Goal: Task Accomplishment & Management: Manage account settings

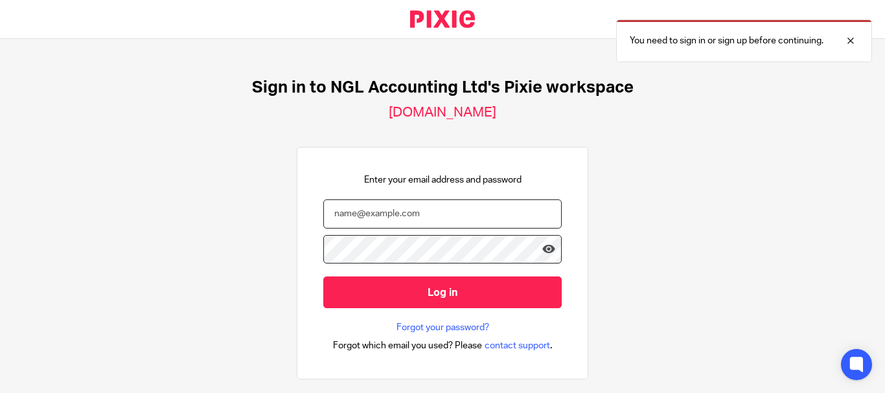
click at [421, 214] on input "email" at bounding box center [442, 214] width 239 height 29
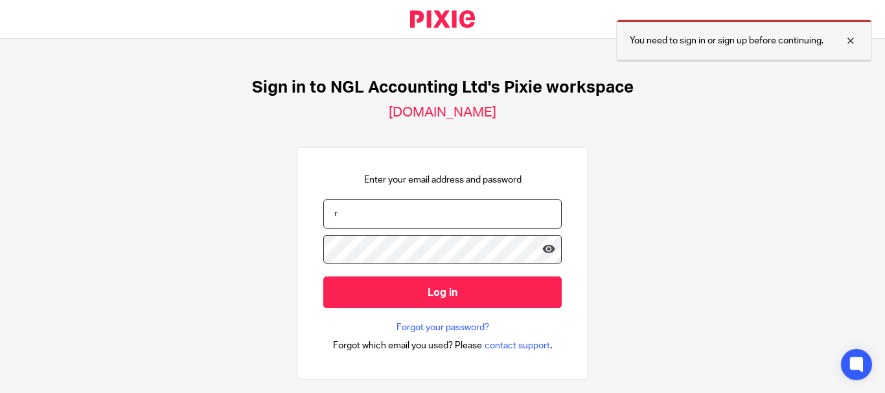
click at [856, 41] on div at bounding box center [841, 41] width 35 height 16
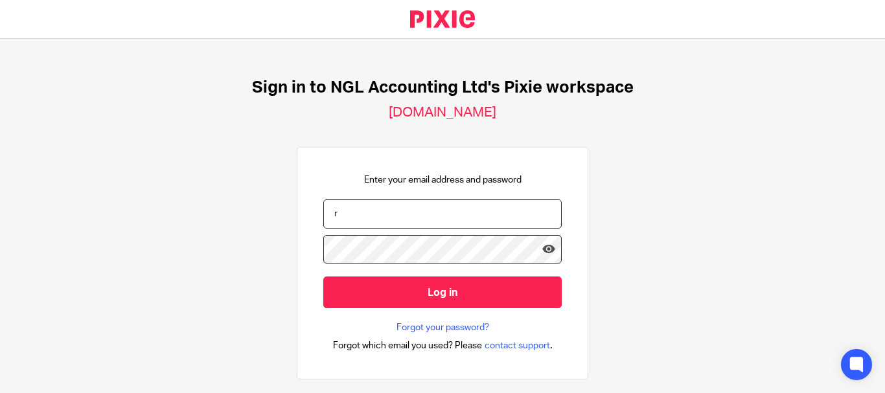
scroll to position [65, 0]
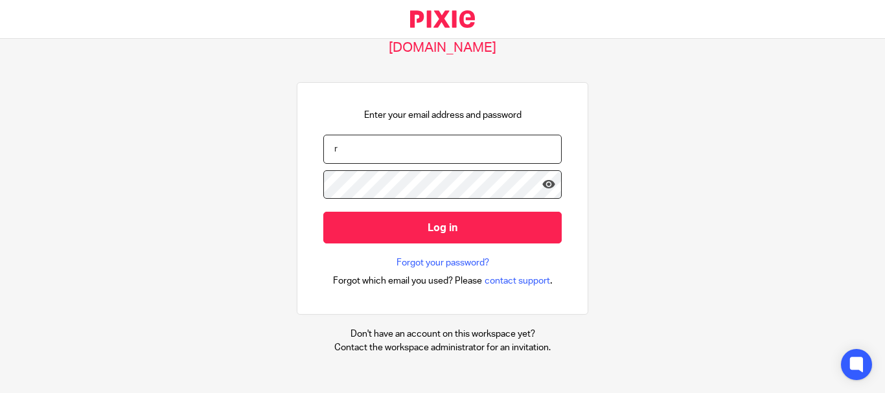
drag, startPoint x: 363, startPoint y: 147, endPoint x: 353, endPoint y: 141, distance: 11.3
click at [351, 137] on input "r" at bounding box center [442, 149] width 239 height 29
type input "ryan@nglaccounting.co.uk"
click at [323, 212] on input "Log in" at bounding box center [442, 228] width 239 height 32
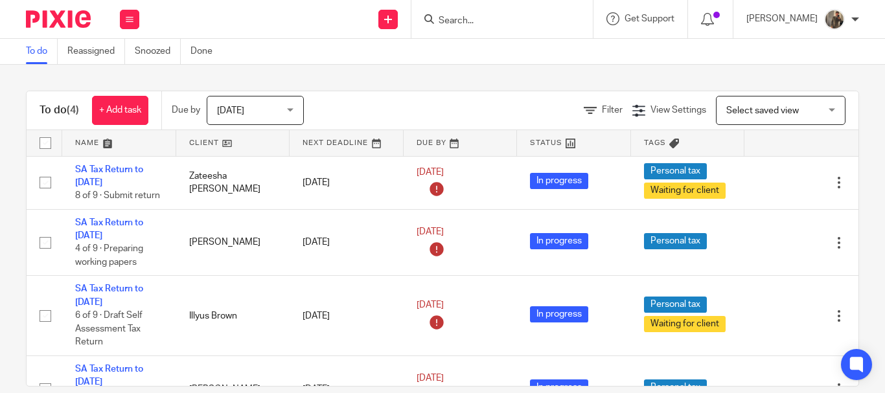
click at [754, 106] on span "Select saved view" at bounding box center [763, 110] width 73 height 9
drag, startPoint x: 675, startPoint y: 81, endPoint x: 630, endPoint y: 87, distance: 45.8
click at [675, 81] on div "To do (4) + Add task Due by Today Today Today Tomorrow This week Next week This…" at bounding box center [442, 229] width 885 height 329
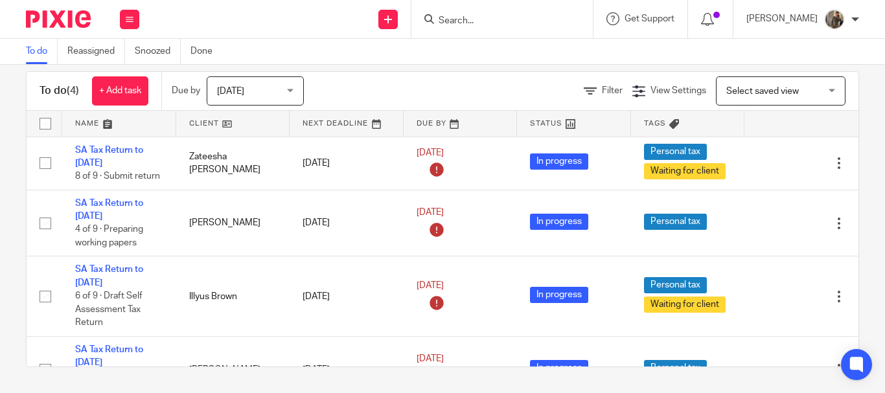
scroll to position [46, 0]
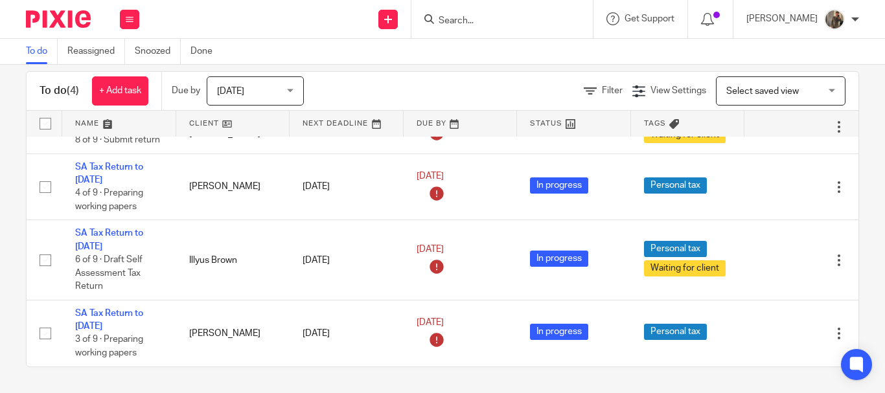
click at [475, 18] on input "Search" at bounding box center [495, 22] width 117 height 12
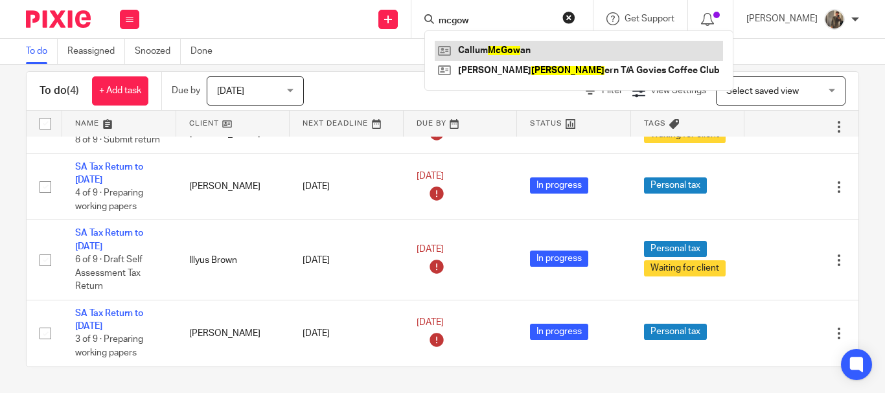
type input "mcgow"
click at [500, 47] on link at bounding box center [579, 50] width 288 height 19
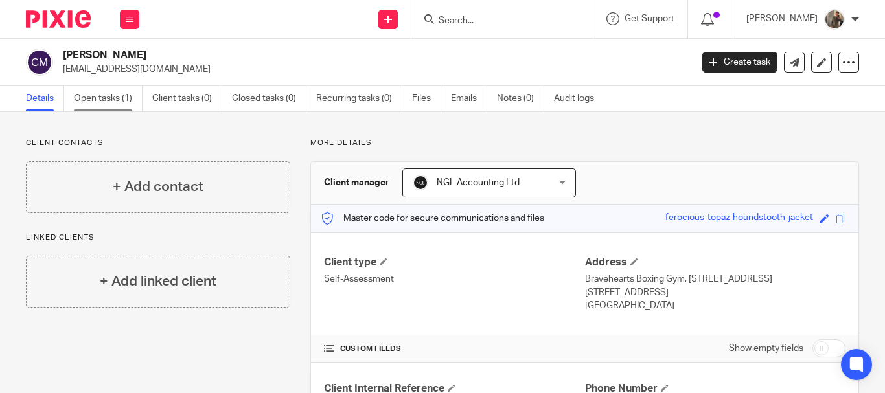
click at [131, 95] on link "Open tasks (1)" at bounding box center [108, 98] width 69 height 25
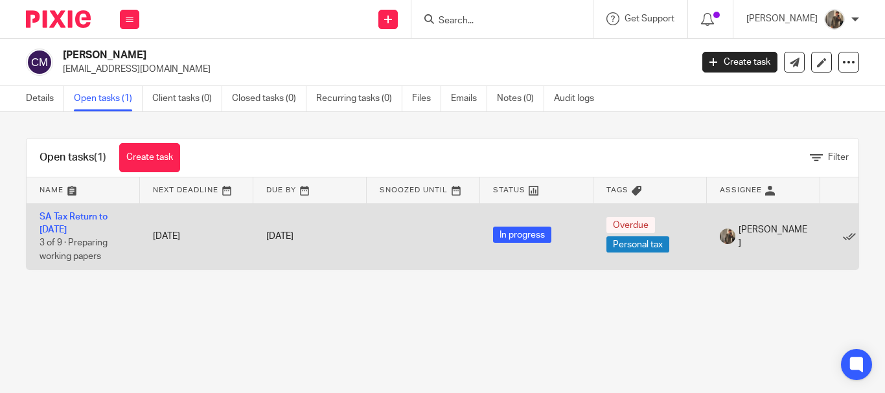
click at [773, 240] on span "[PERSON_NAME]" at bounding box center [773, 237] width 69 height 27
click at [64, 216] on link "SA Tax Return to [DATE]" at bounding box center [74, 224] width 68 height 22
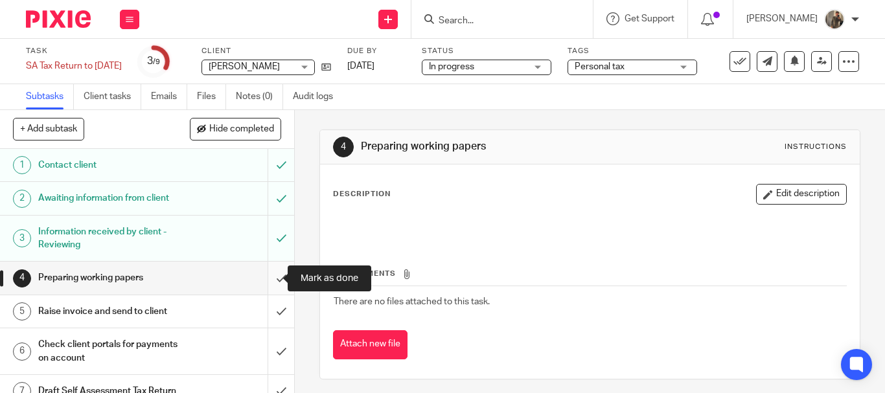
click at [262, 273] on input "submit" at bounding box center [147, 278] width 294 height 32
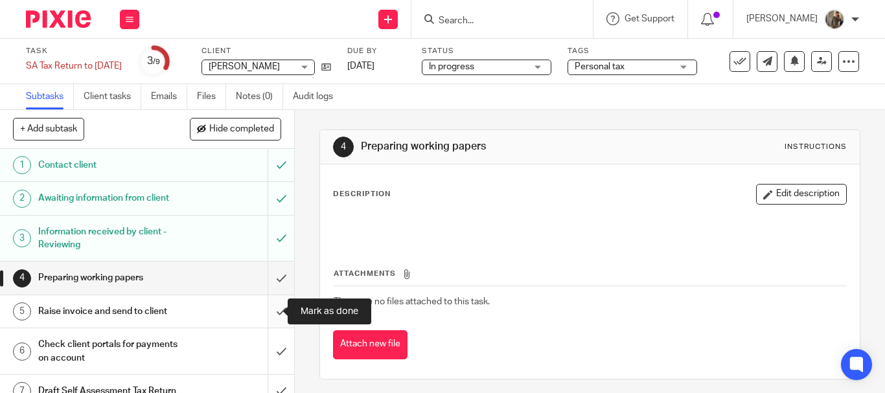
click at [267, 310] on input "submit" at bounding box center [147, 312] width 294 height 32
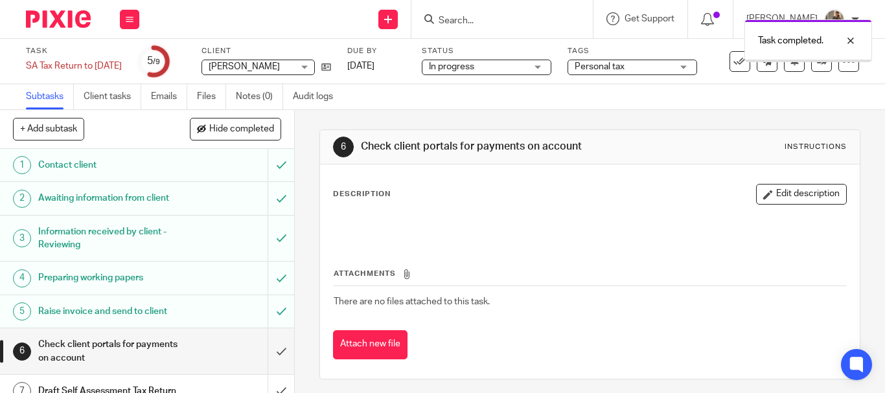
scroll to position [95, 0]
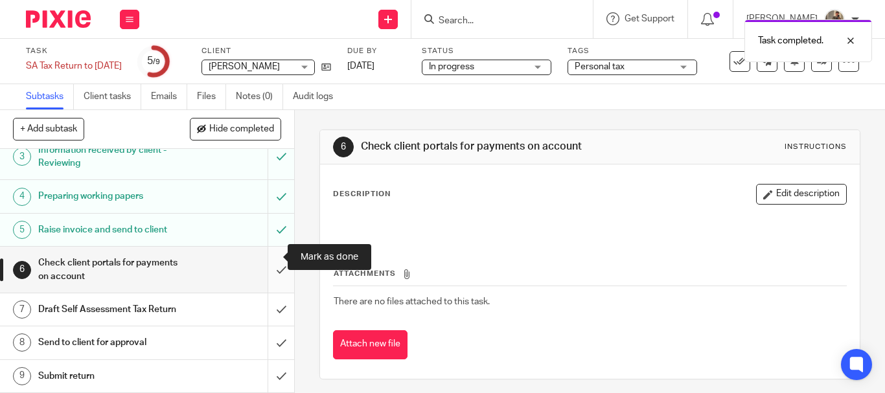
click at [266, 250] on input "submit" at bounding box center [147, 270] width 294 height 46
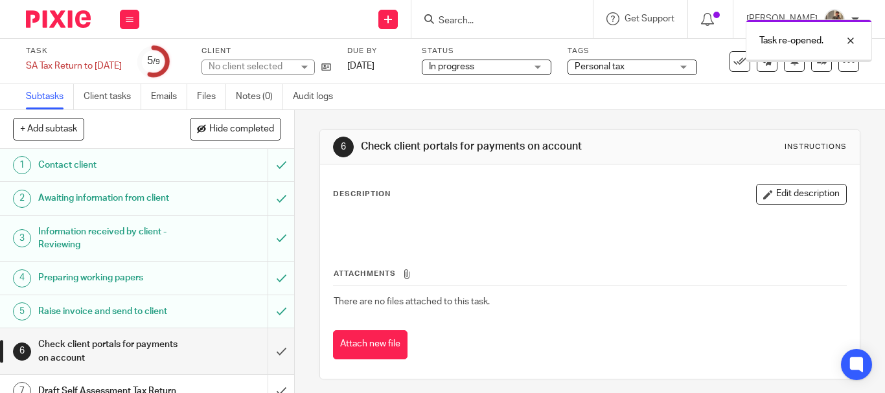
scroll to position [95, 0]
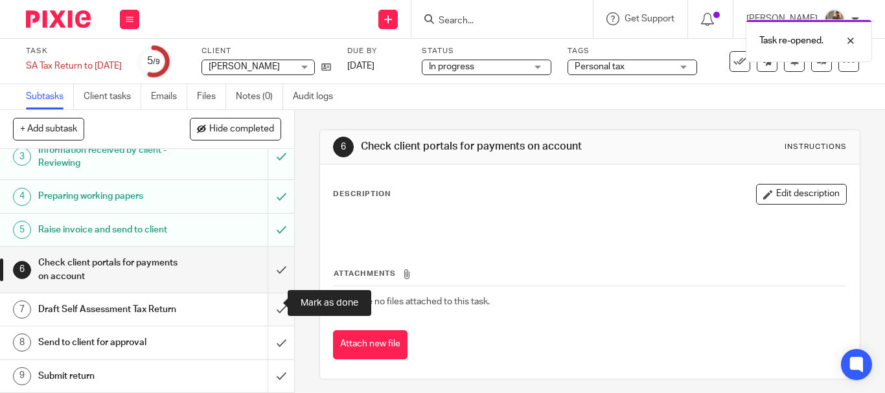
click at [270, 302] on input "submit" at bounding box center [147, 310] width 294 height 32
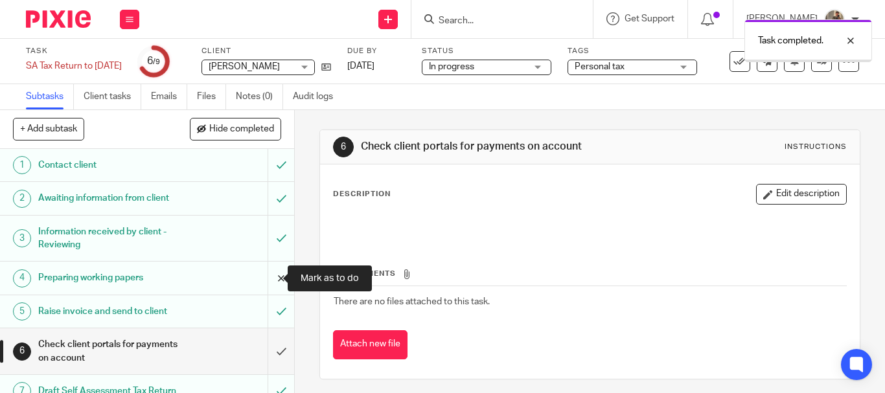
scroll to position [95, 0]
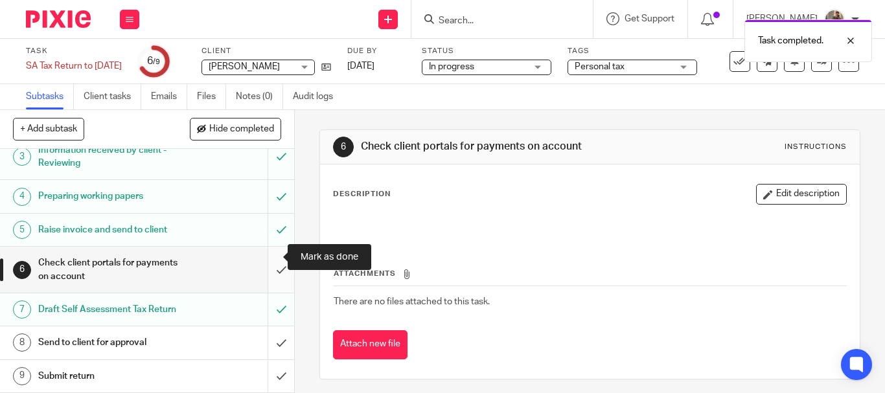
click at [264, 248] on input "submit" at bounding box center [147, 270] width 294 height 46
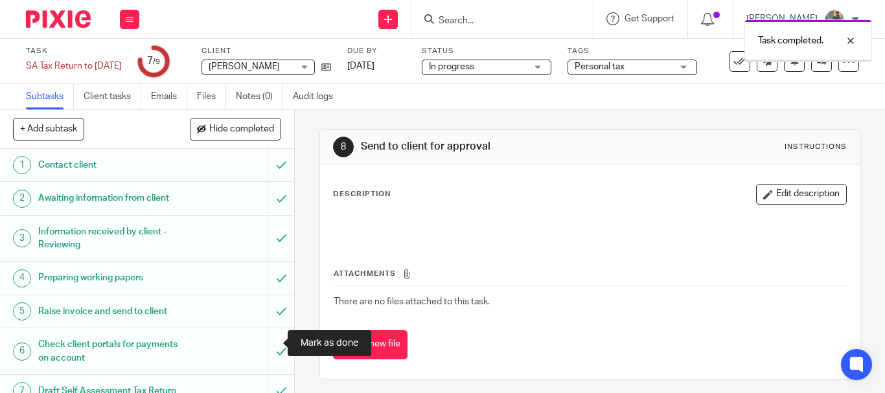
scroll to position [95, 0]
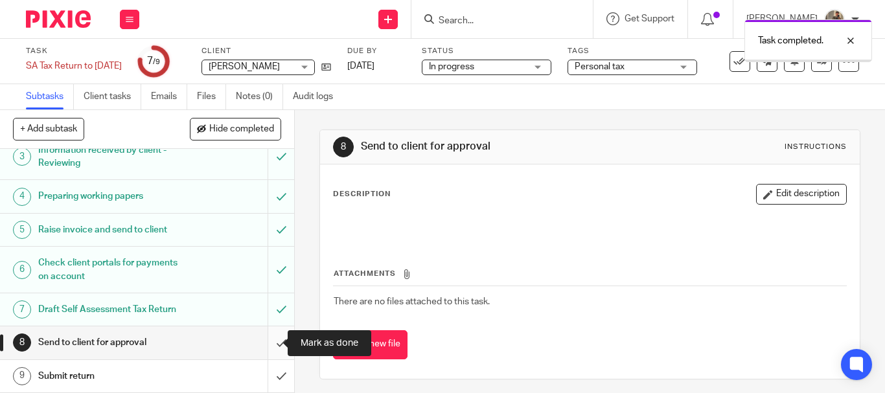
click at [268, 347] on input "submit" at bounding box center [147, 343] width 294 height 32
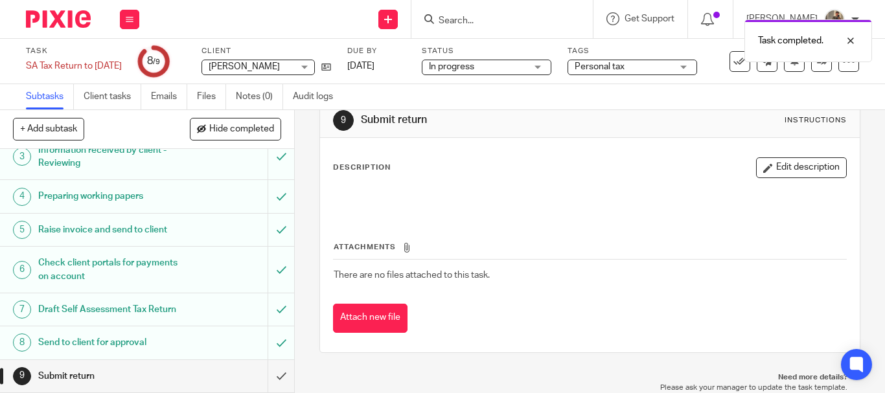
scroll to position [30, 0]
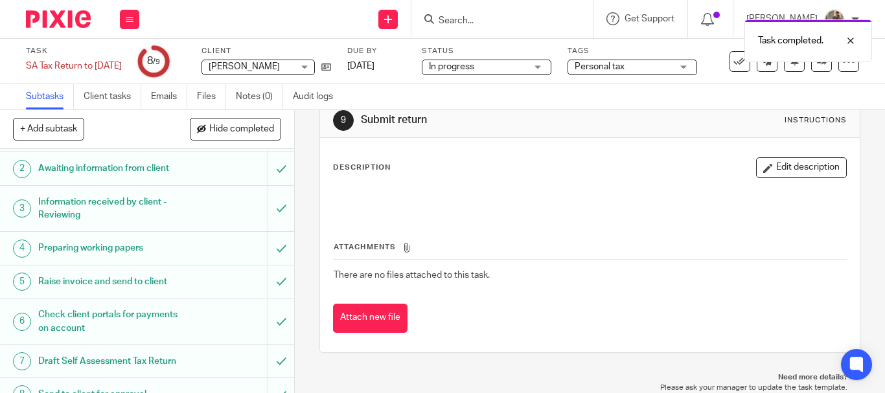
click at [514, 71] on span "In progress" at bounding box center [477, 67] width 97 height 14
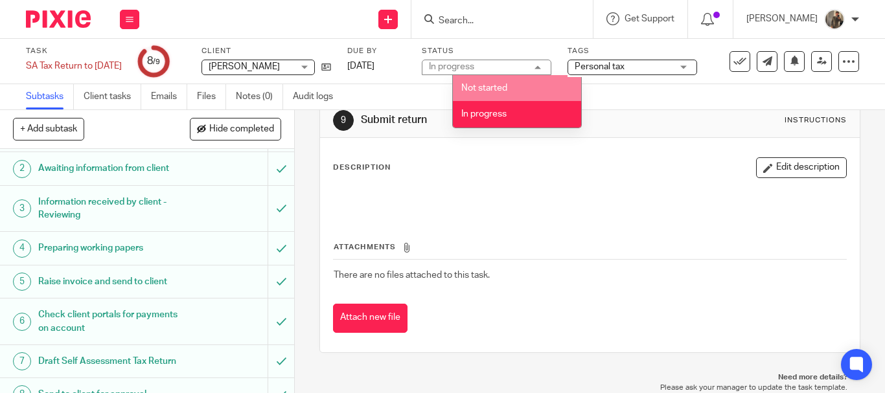
click at [625, 108] on div "Subtasks Client tasks Emails Files Notes (0) Audit logs" at bounding box center [442, 97] width 885 height 26
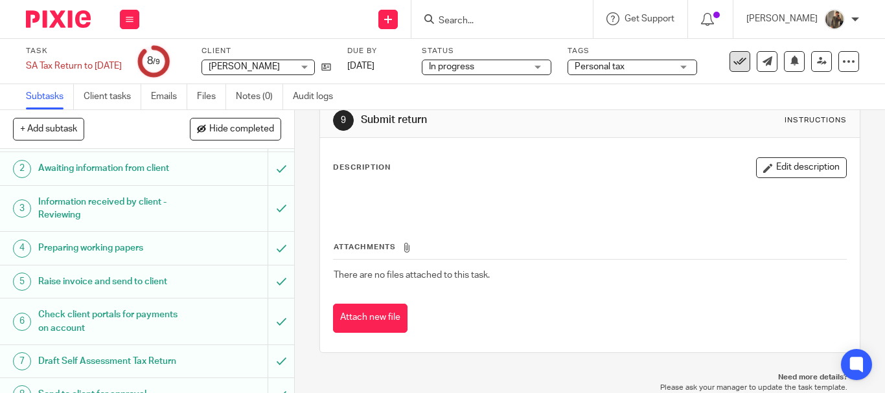
drag, startPoint x: 740, startPoint y: 96, endPoint x: 734, endPoint y: 69, distance: 27.7
click at [740, 96] on div "Subtasks Client tasks Emails Files Notes (0) Audit logs" at bounding box center [442, 97] width 885 height 26
click at [734, 63] on icon at bounding box center [740, 61] width 13 height 13
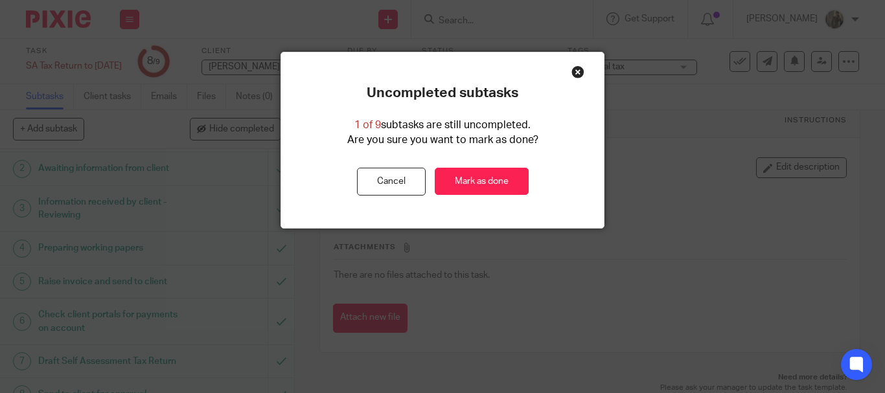
click at [578, 73] on div "Close this dialog window" at bounding box center [578, 71] width 13 height 13
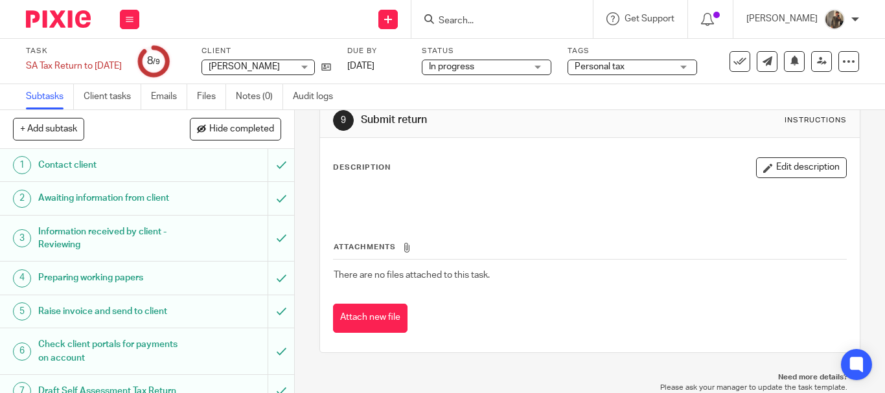
scroll to position [95, 0]
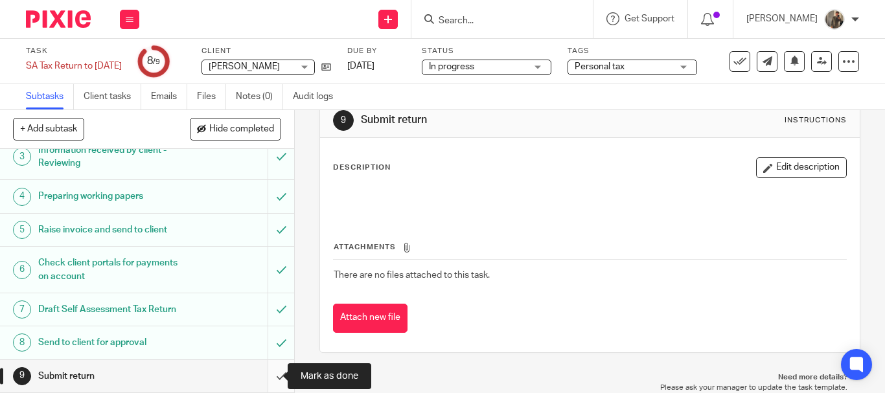
click at [268, 381] on input "submit" at bounding box center [147, 376] width 294 height 32
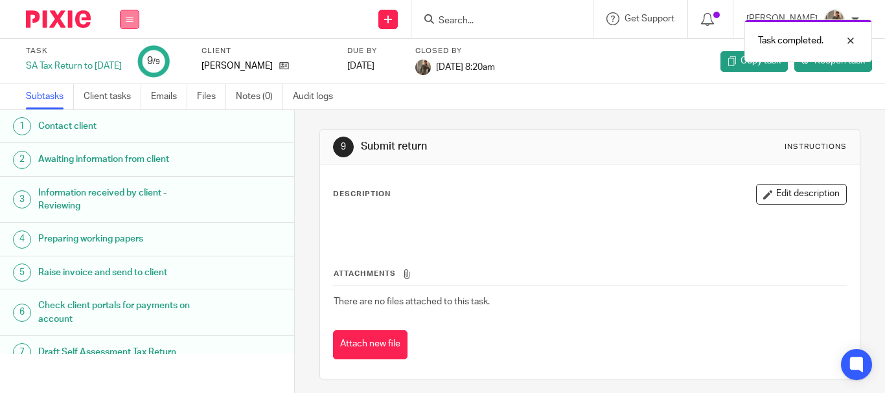
click at [132, 19] on icon at bounding box center [130, 20] width 8 height 8
click at [130, 60] on link "Work" at bounding box center [123, 60] width 23 height 9
